Goal: Find specific page/section: Find specific page/section

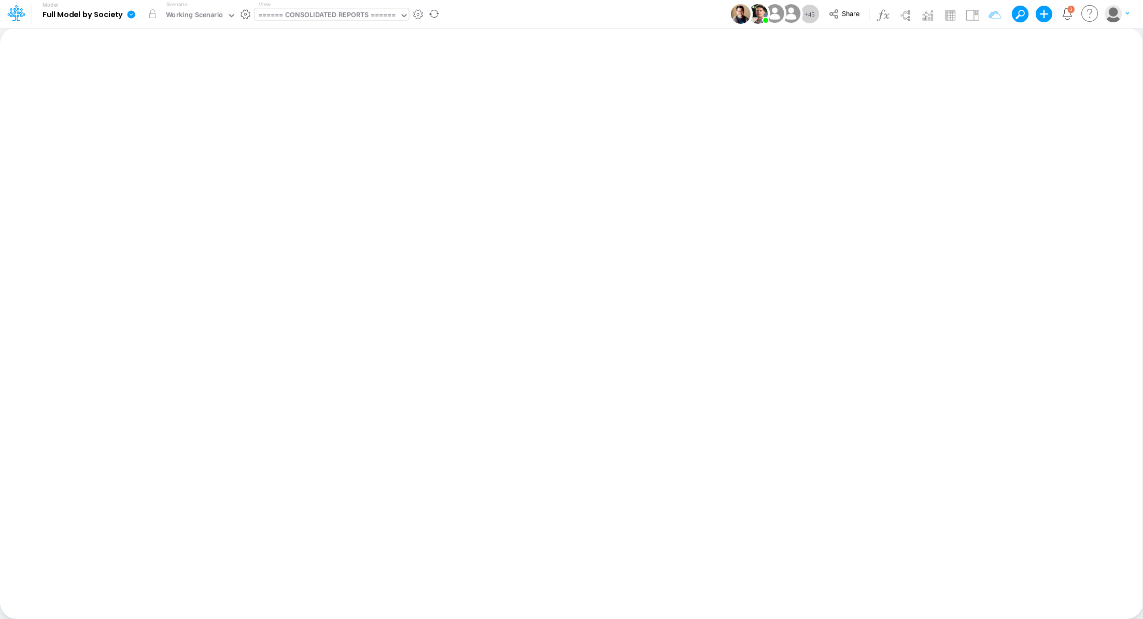
click at [373, 17] on div "====== CONSOLIDATED REPORTS ======" at bounding box center [327, 16] width 138 height 12
type input "cogs"
click at [349, 50] on div "COGS (03BR)" at bounding box center [325, 51] width 140 height 17
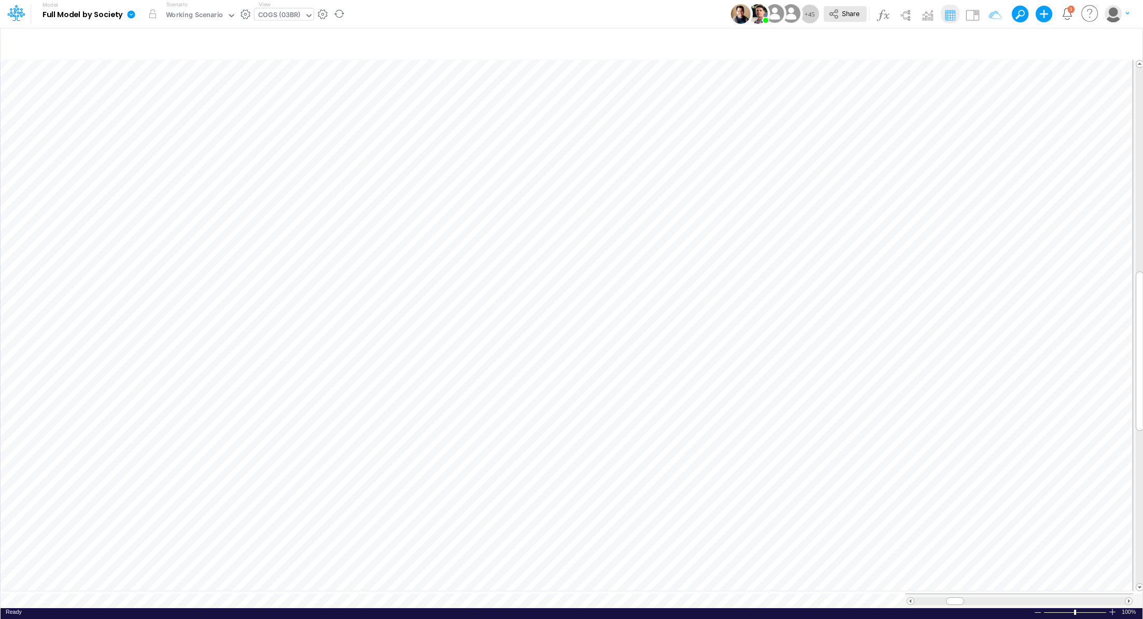
scroll to position [5, 1]
click at [1120, 44] on icon "button" at bounding box center [1123, 43] width 16 height 11
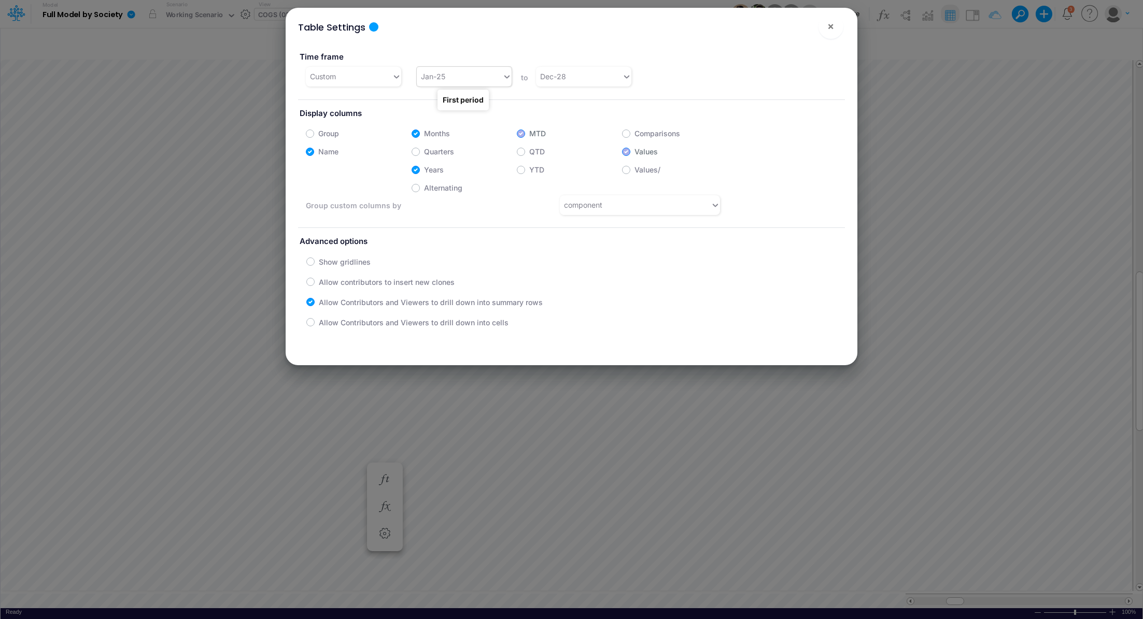
click at [498, 76] on div "Jan-25" at bounding box center [460, 76] width 86 height 17
click at [478, 168] on div "Jan-24" at bounding box center [463, 165] width 94 height 19
click at [833, 22] on span "×" at bounding box center [830, 26] width 7 height 12
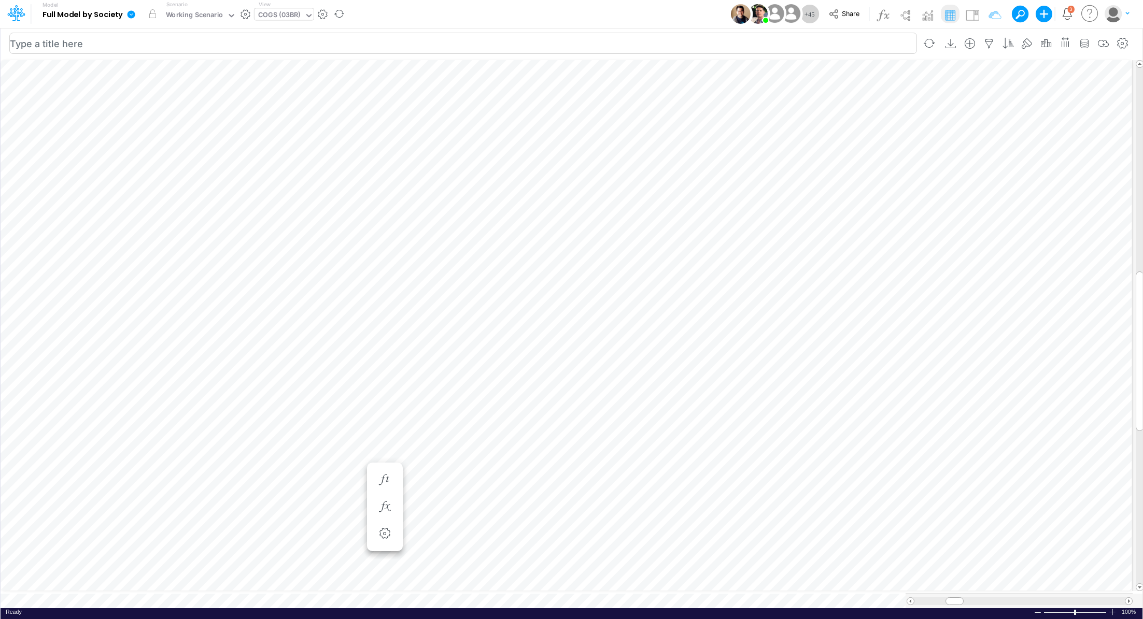
scroll to position [5, 1]
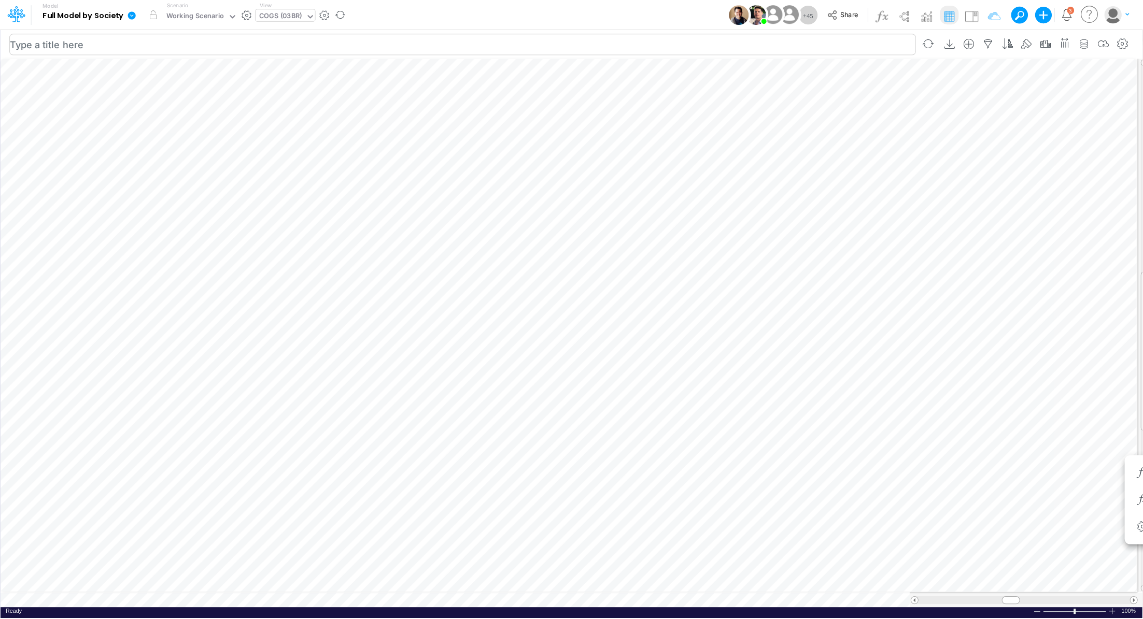
scroll to position [5, 1]
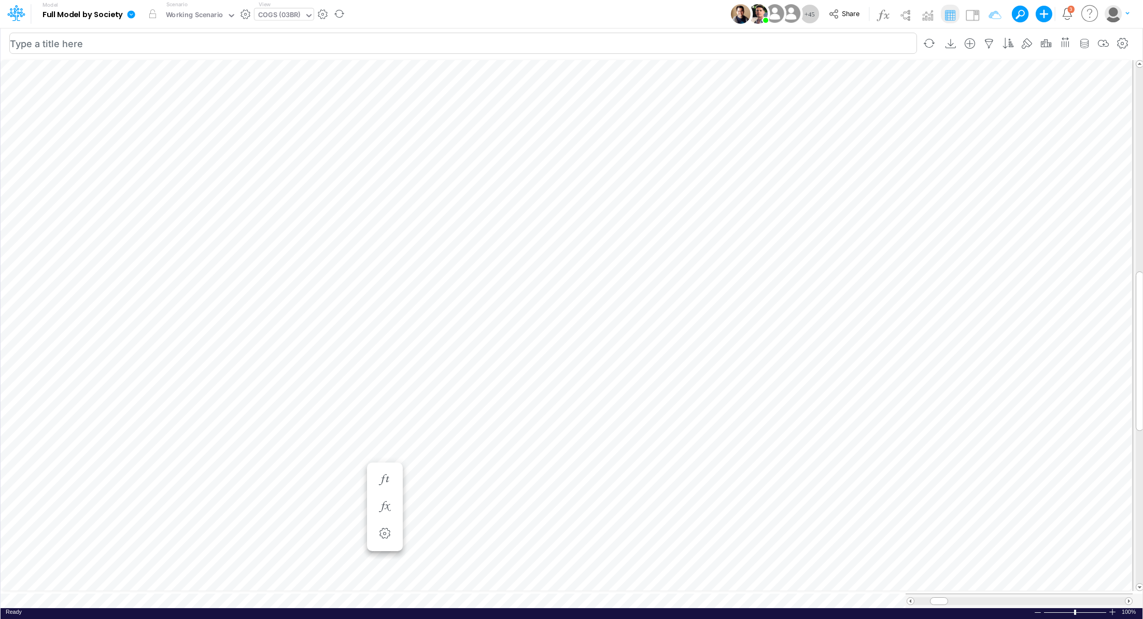
scroll to position [5, 1]
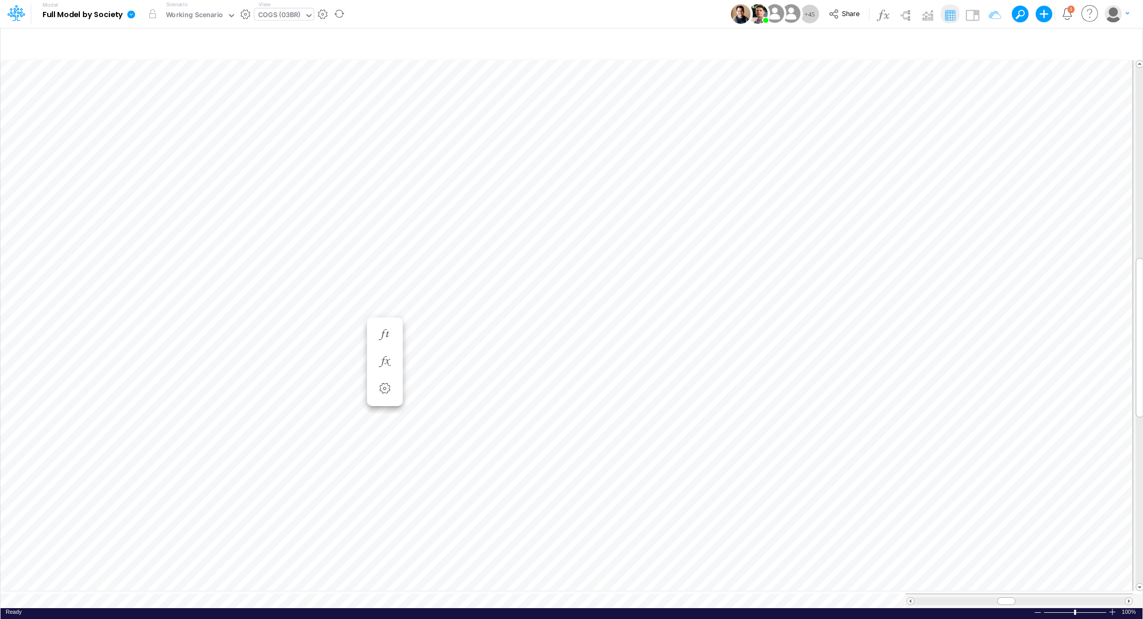
scroll to position [5, 1]
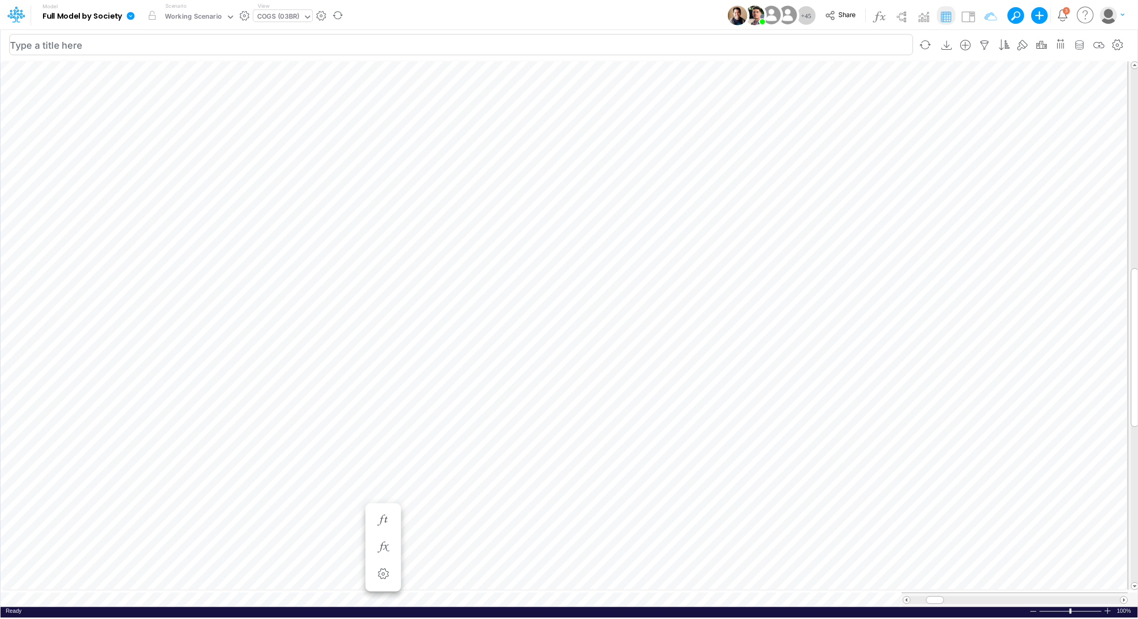
scroll to position [5, 1]
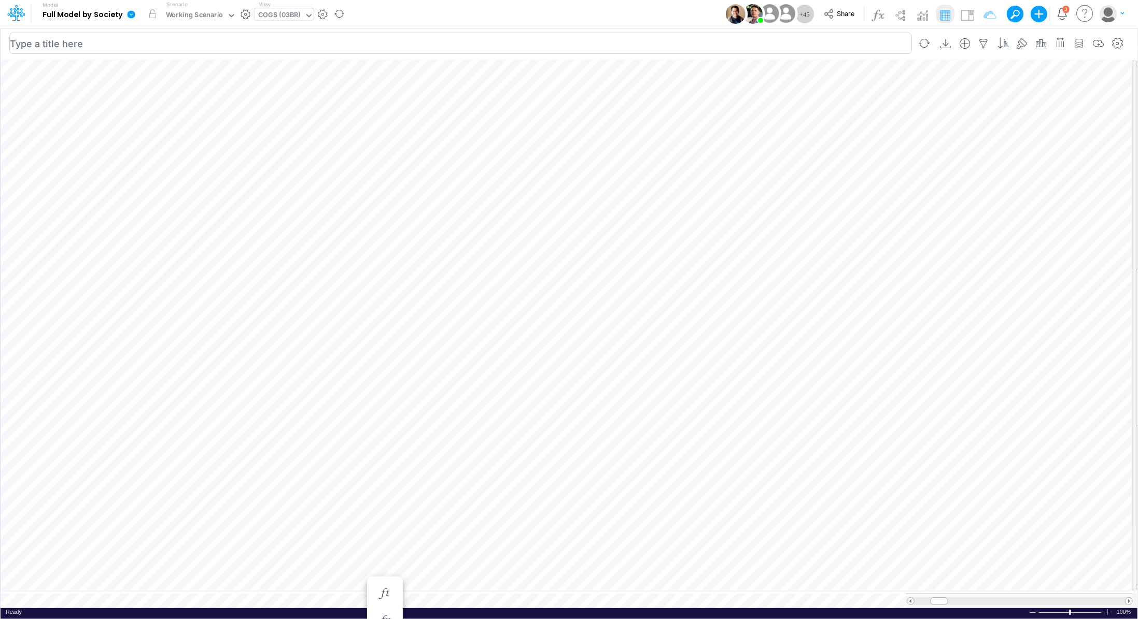
scroll to position [5, 1]
